Goal: Information Seeking & Learning: Learn about a topic

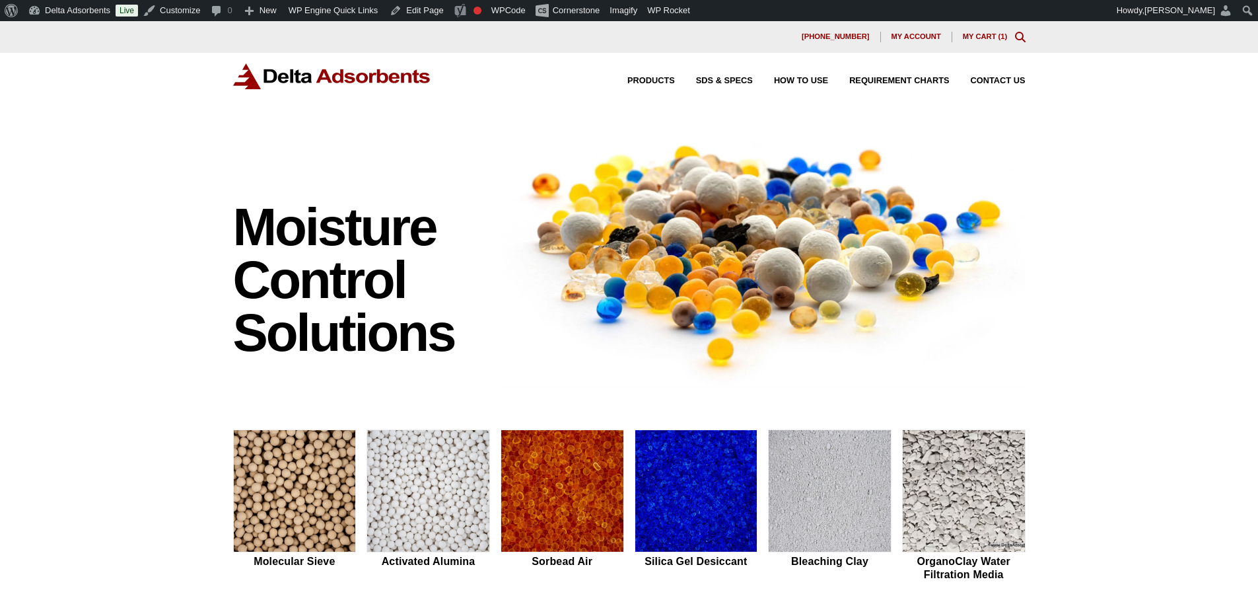
click at [156, 77] on div "Products SDS & SPECS How to Use Requirement Charts Contact Us" at bounding box center [629, 87] width 1258 height 68
click at [120, 291] on div "Moisture Control Solutions Moisture control solutions Molecular Sieve Activated…" at bounding box center [629, 558] width 1258 height 874
click at [114, 198] on div "Moisture Control Solutions Moisture control solutions Molecular Sieve Activated…" at bounding box center [629, 558] width 1258 height 874
click at [270, 476] on img at bounding box center [295, 491] width 122 height 123
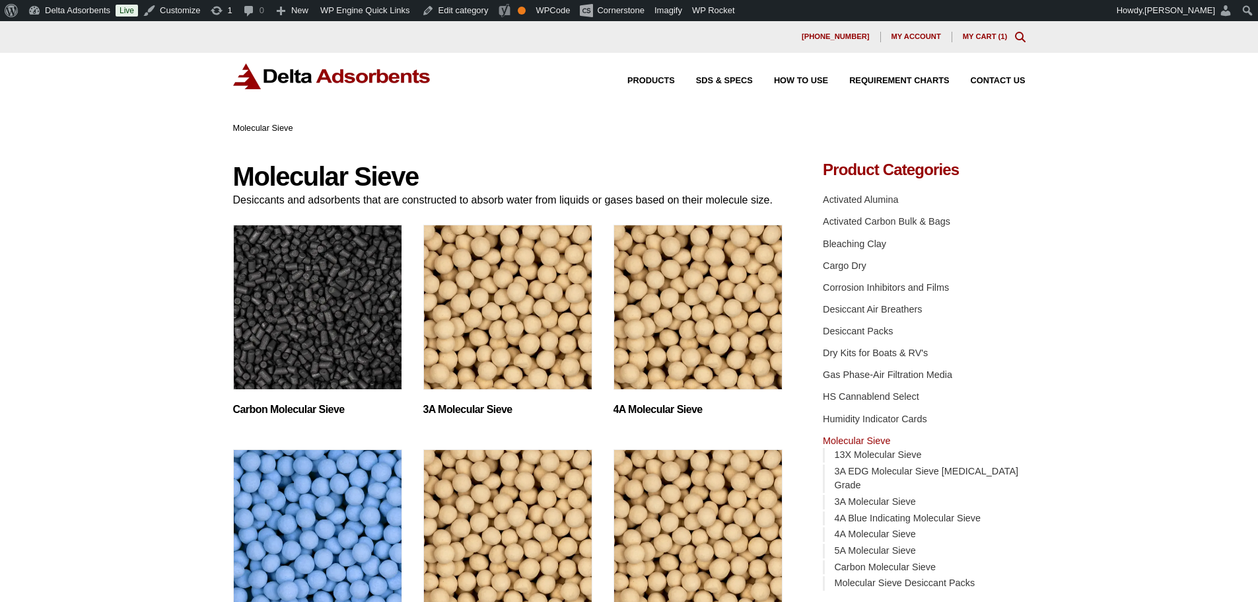
scroll to position [220, 0]
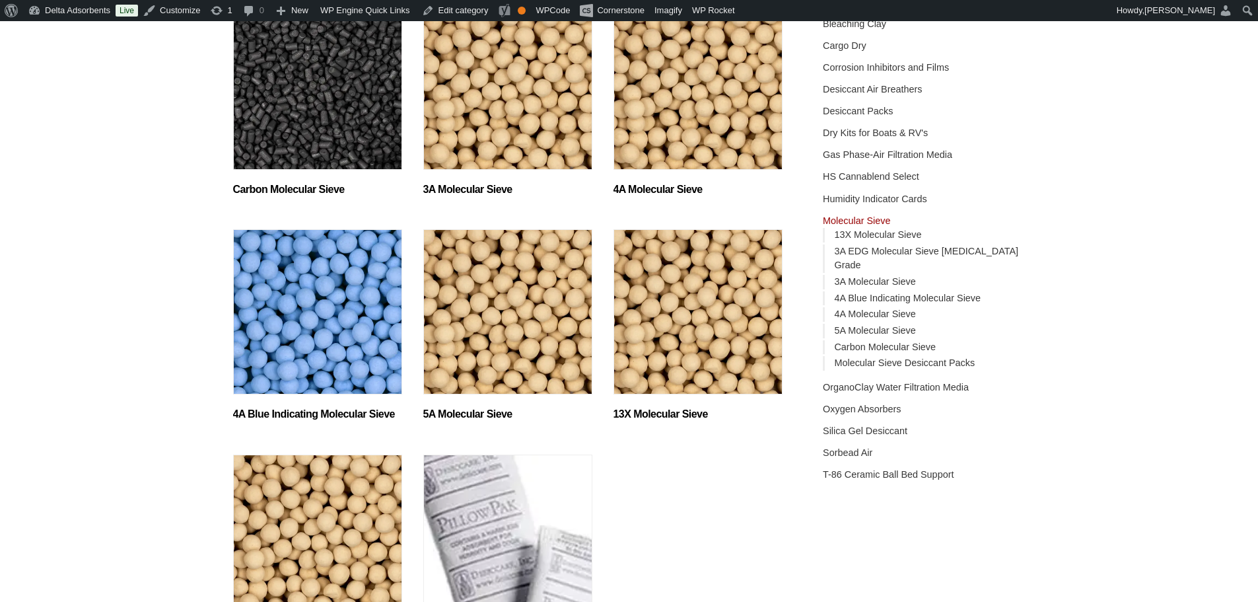
click at [677, 280] on img "Visit product category 13X Molecular Sieve" at bounding box center [697, 311] width 169 height 165
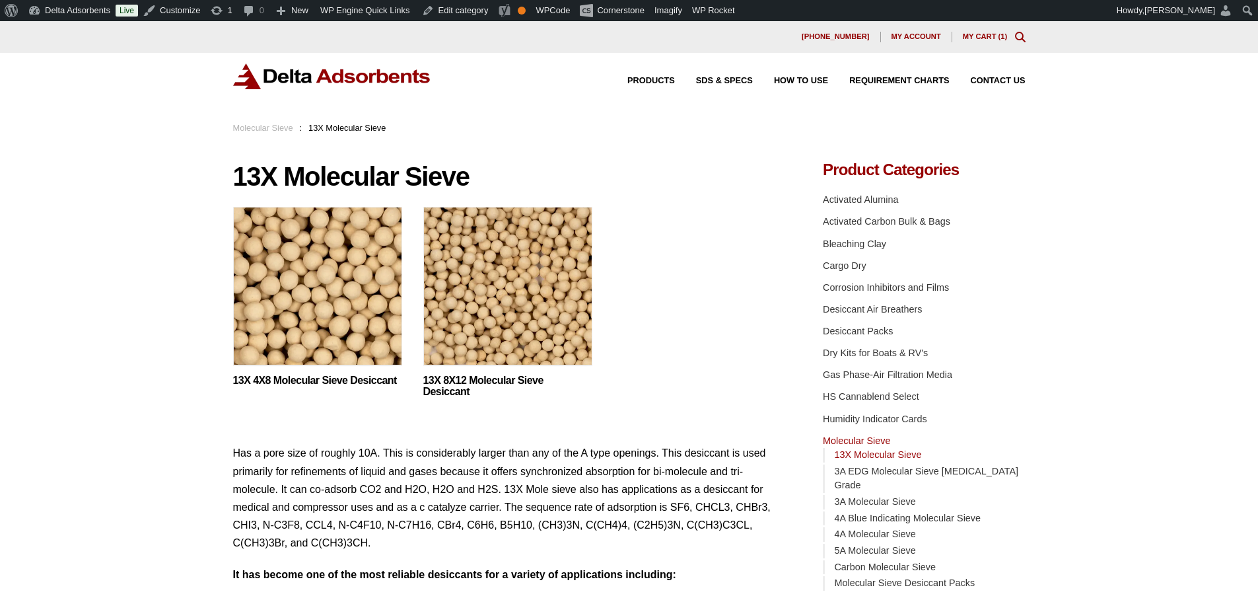
click at [333, 294] on img at bounding box center [317, 289] width 169 height 165
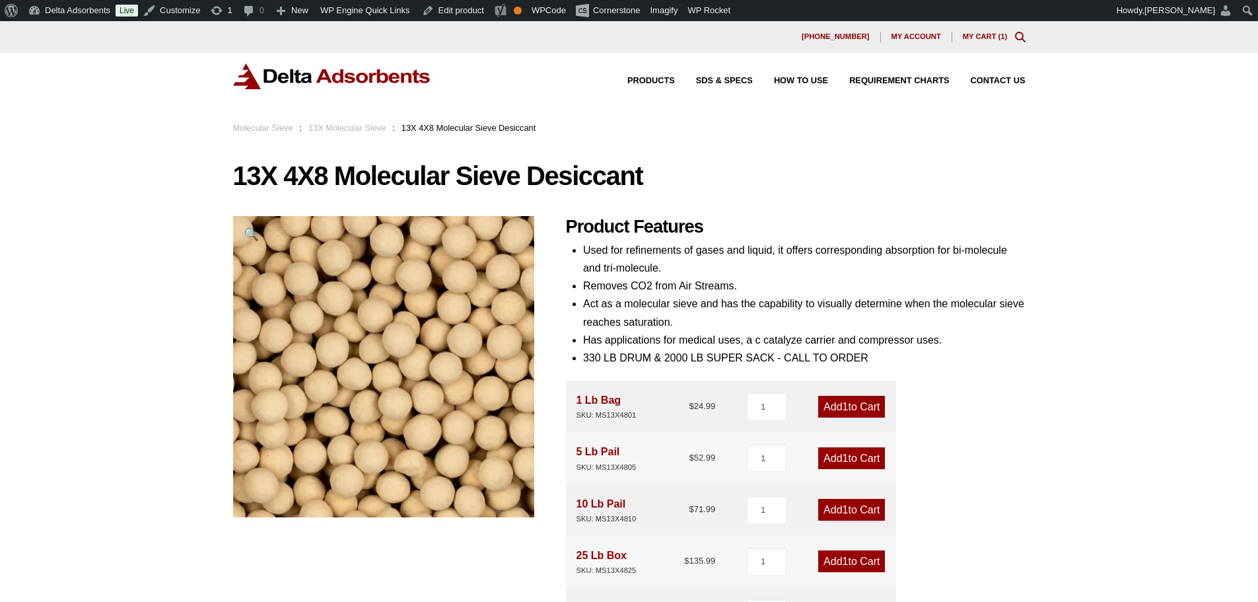
click at [153, 86] on div "Products SDS & SPECS How to Use Requirement Charts Contact Us" at bounding box center [629, 87] width 1258 height 68
click at [256, 67] on img at bounding box center [332, 76] width 198 height 26
